Goal: Information Seeking & Learning: Check status

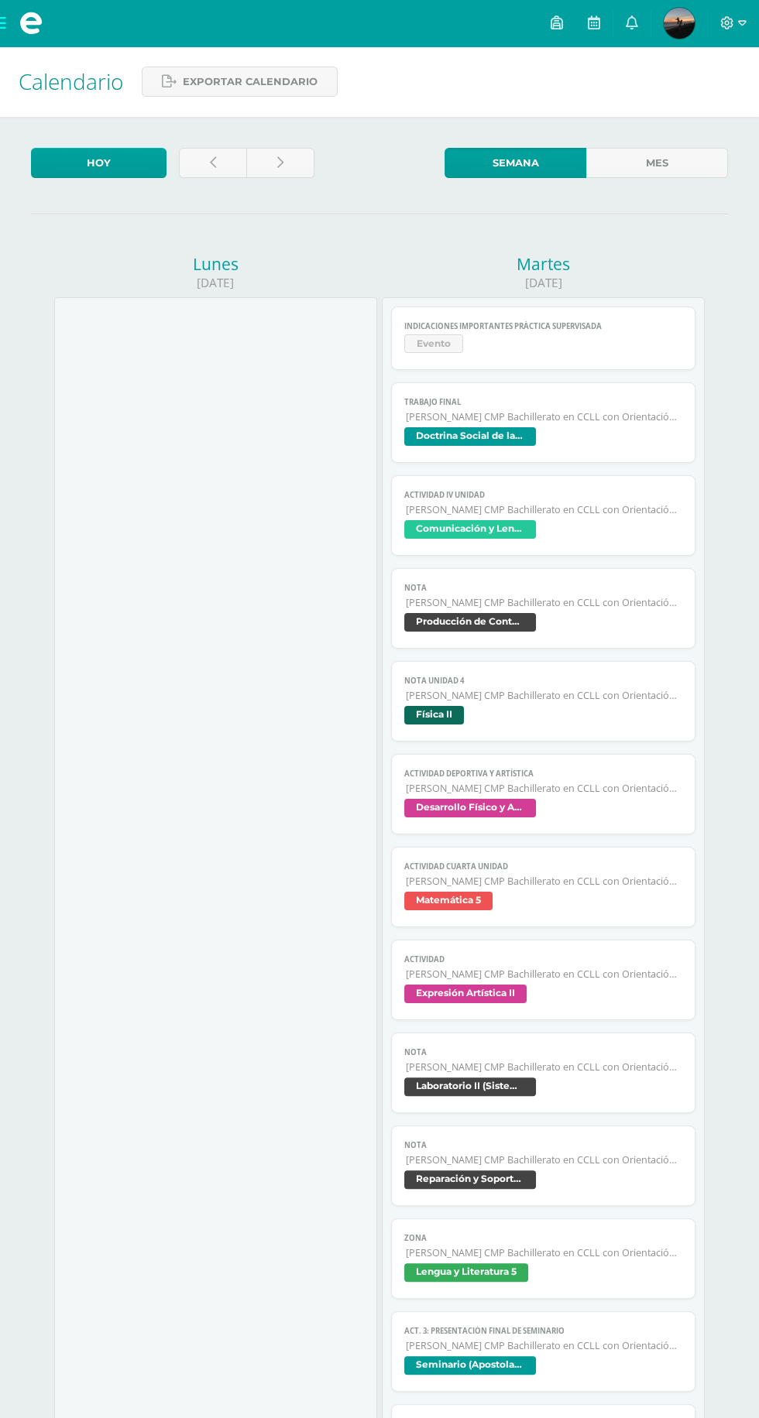
click at [675, 29] on img at bounding box center [679, 23] width 31 height 31
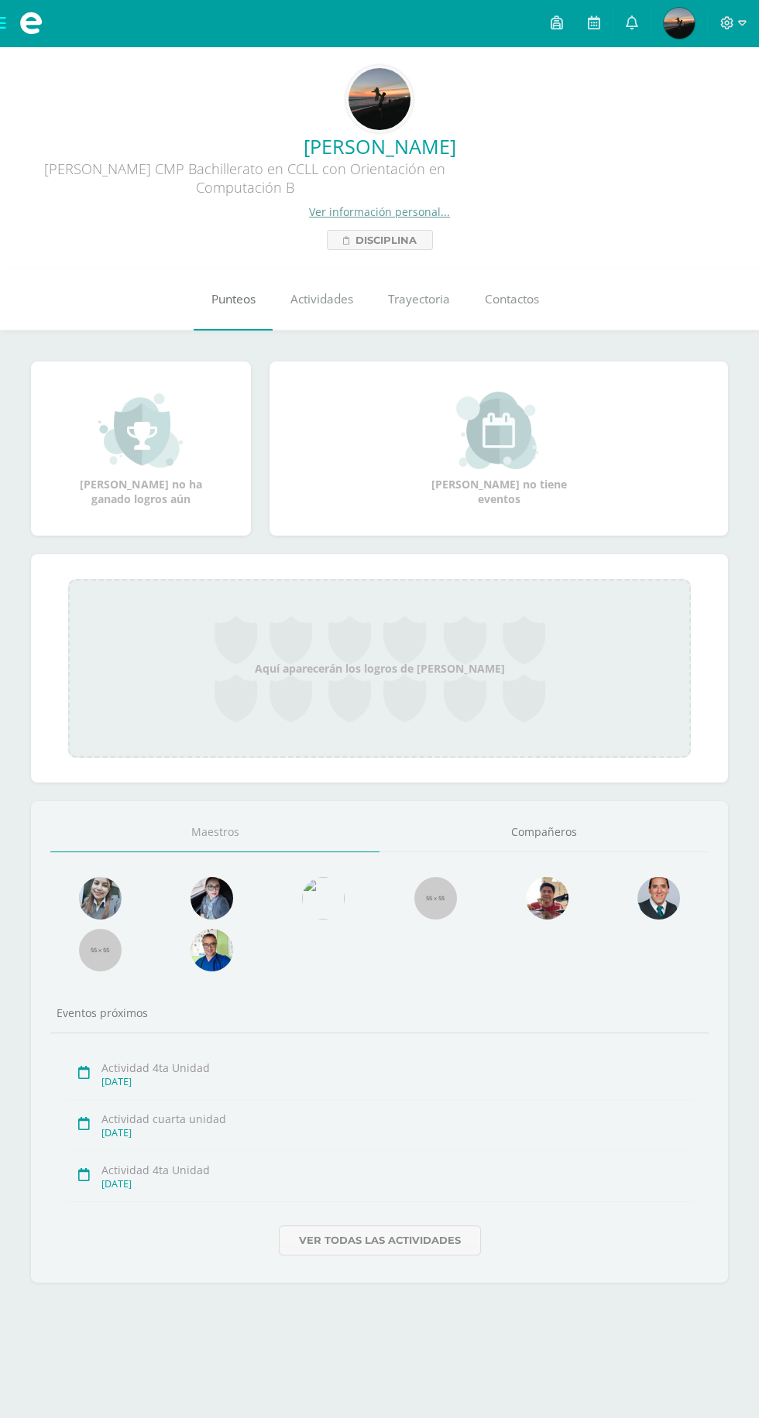
click at [232, 296] on span "Punteos" at bounding box center [233, 299] width 44 height 16
